Goal: Navigation & Orientation: Find specific page/section

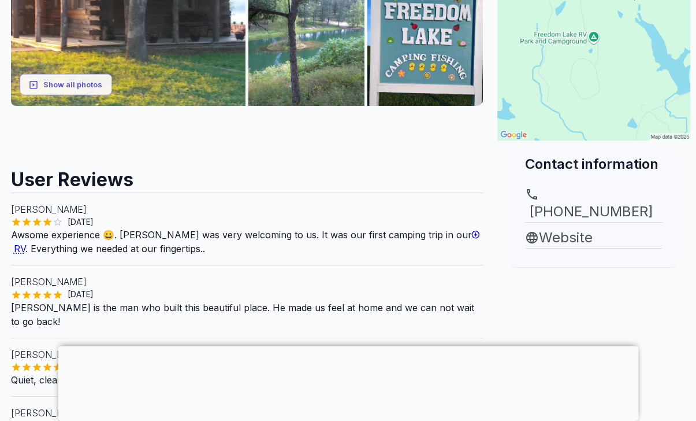
scroll to position [318, 0]
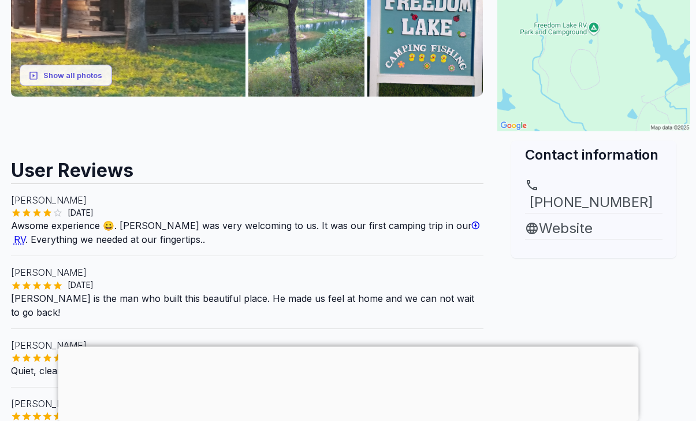
click at [575, 218] on link "Website" at bounding box center [594, 228] width 138 height 21
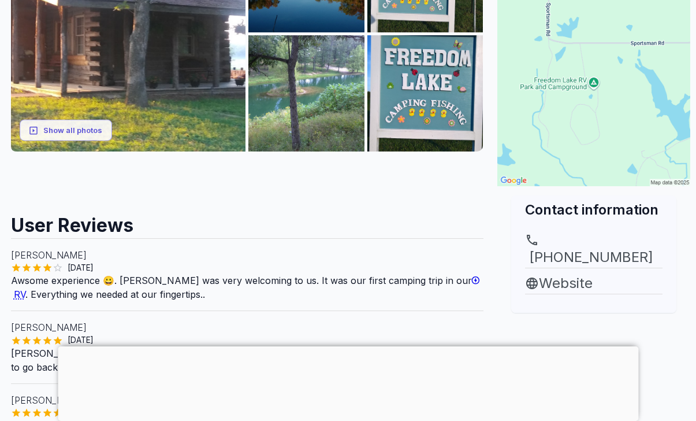
scroll to position [267, 0]
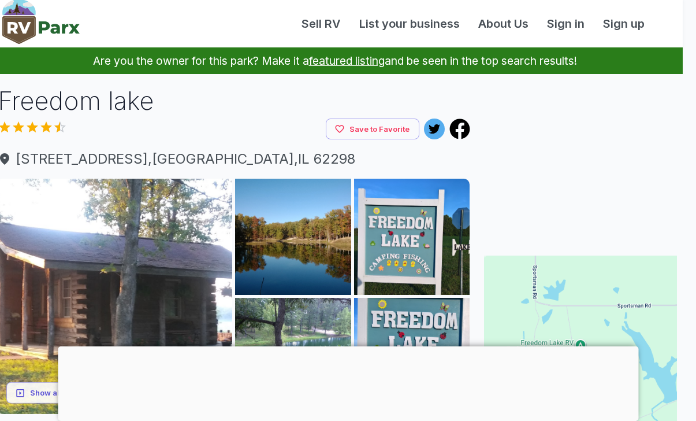
scroll to position [38, 13]
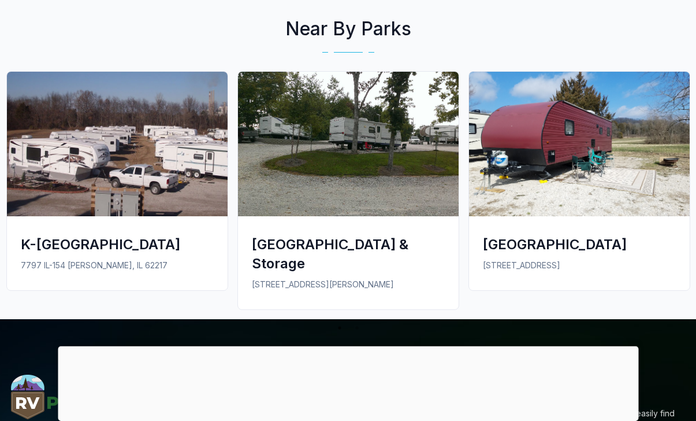
scroll to position [855, 0]
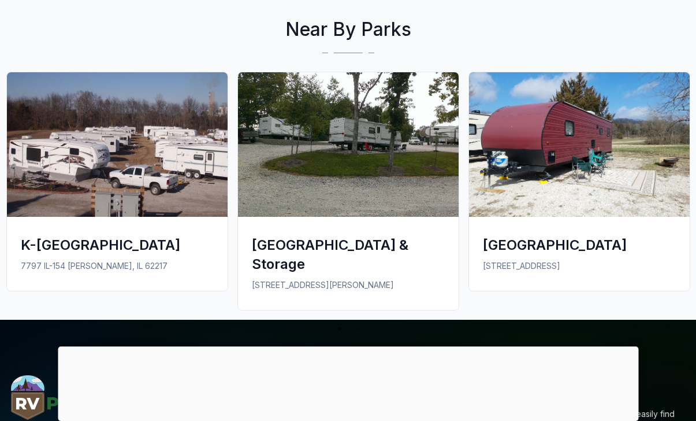
click at [2, 274] on link "K-River Motel & Campground 7797 IL-154 Baldwin, IL 62217" at bounding box center [117, 186] width 231 height 228
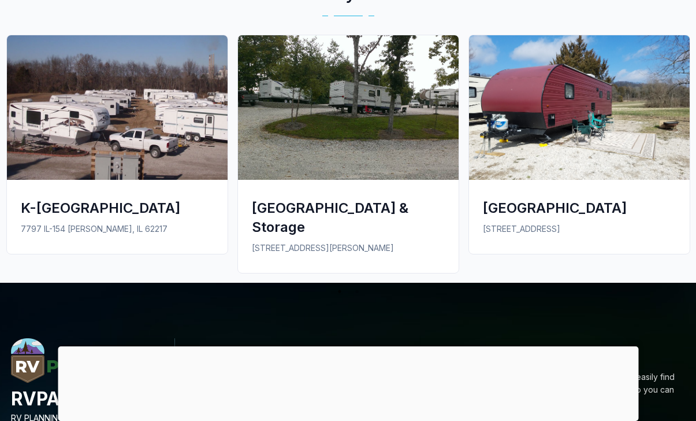
scroll to position [892, 0]
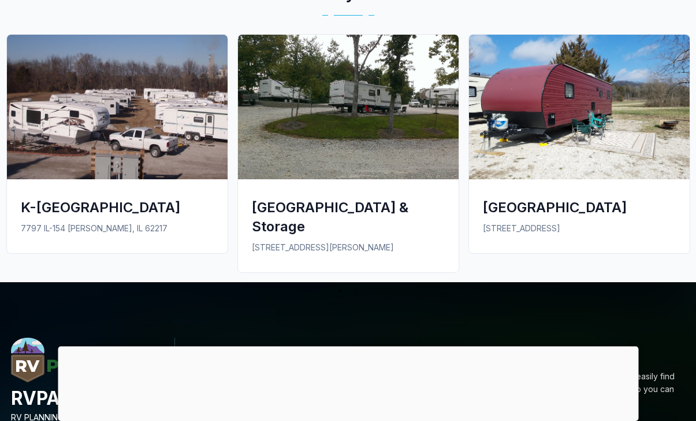
scroll to position [855, 0]
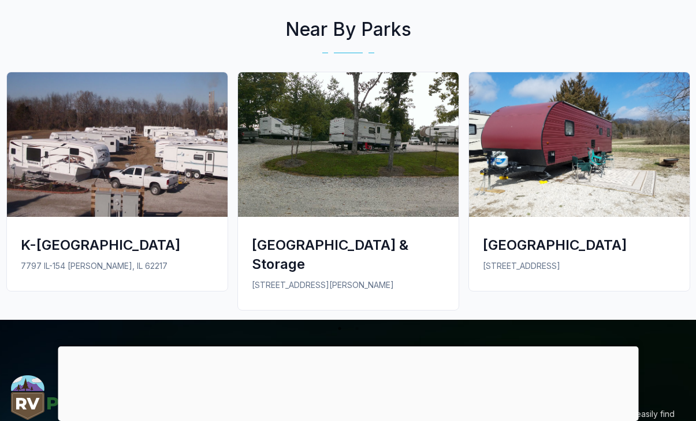
click at [54, 235] on div "K-[GEOGRAPHIC_DATA]" at bounding box center [117, 244] width 193 height 19
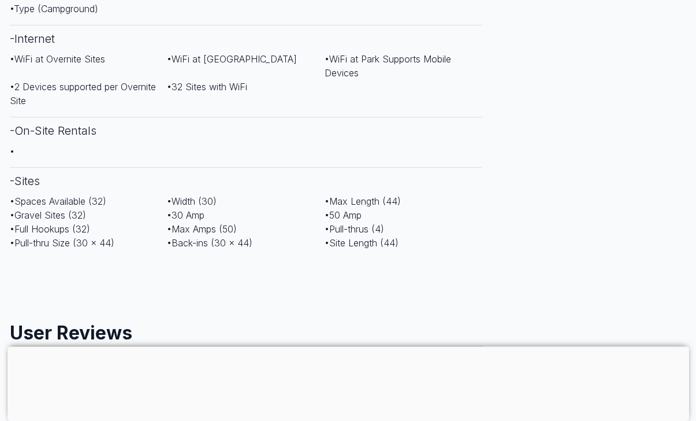
scroll to position [623, 1]
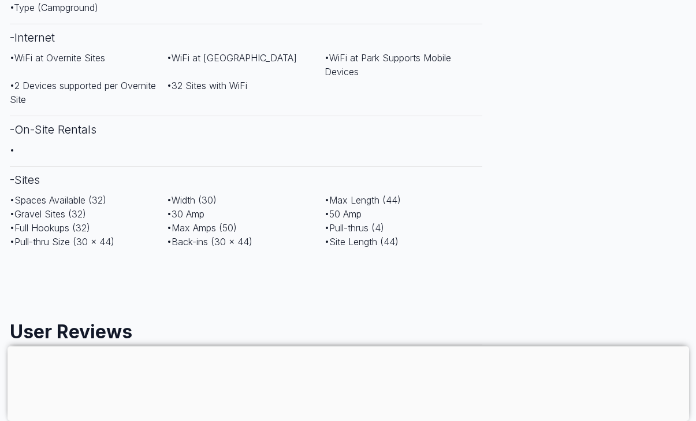
click at [2, 183] on div "K-[GEOGRAPHIC_DATA] Save to Favorite 7797 IL-[GEOGRAPHIC_DATA][PERSON_NAME] Sho…" at bounding box center [246, 121] width 491 height 1321
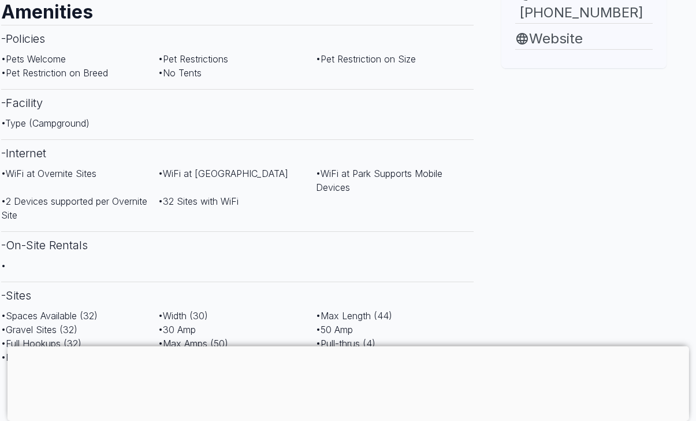
scroll to position [505, 10]
